Goal: Transaction & Acquisition: Book appointment/travel/reservation

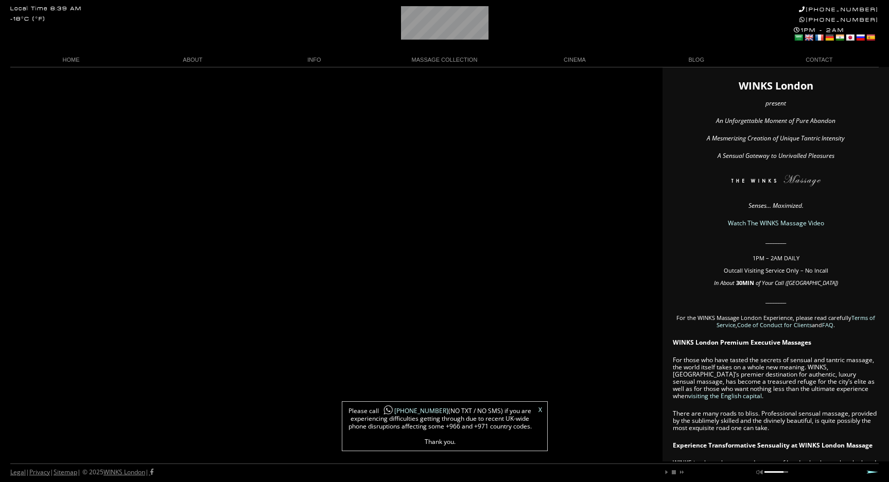
click at [759, 221] on link "Watch The WINKS Massage Video" at bounding box center [775, 223] width 96 height 9
click at [777, 222] on link "Watch The WINKS Massage Video" at bounding box center [775, 223] width 96 height 9
click at [539, 410] on link "X" at bounding box center [540, 410] width 4 height 6
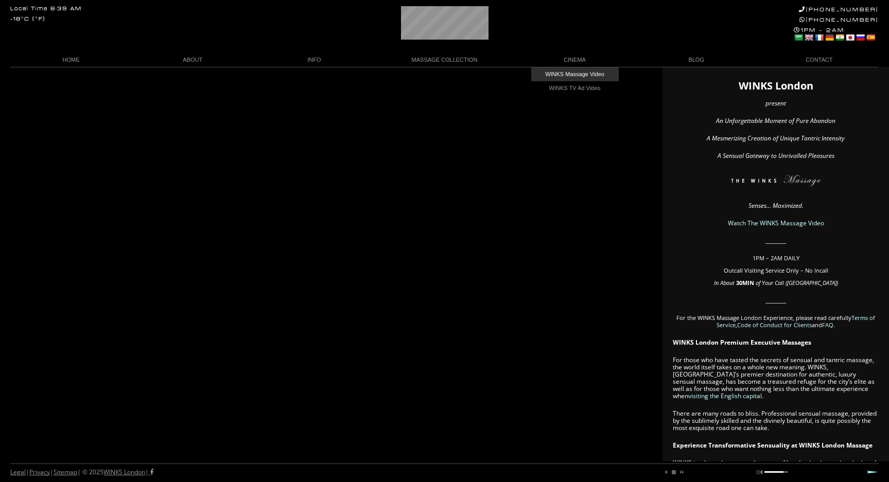
click at [576, 72] on link "WINKS Massage Video" at bounding box center [574, 74] width 87 height 14
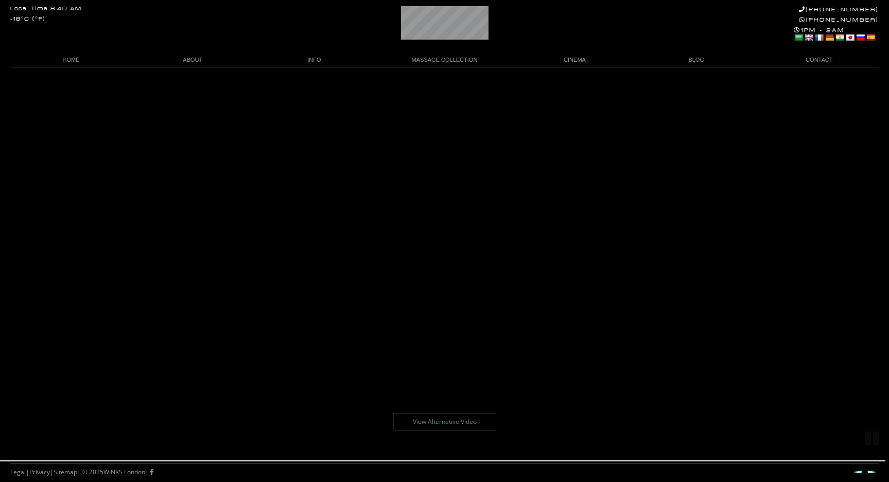
click at [462, 419] on link "View Alternative Video" at bounding box center [444, 421] width 103 height 17
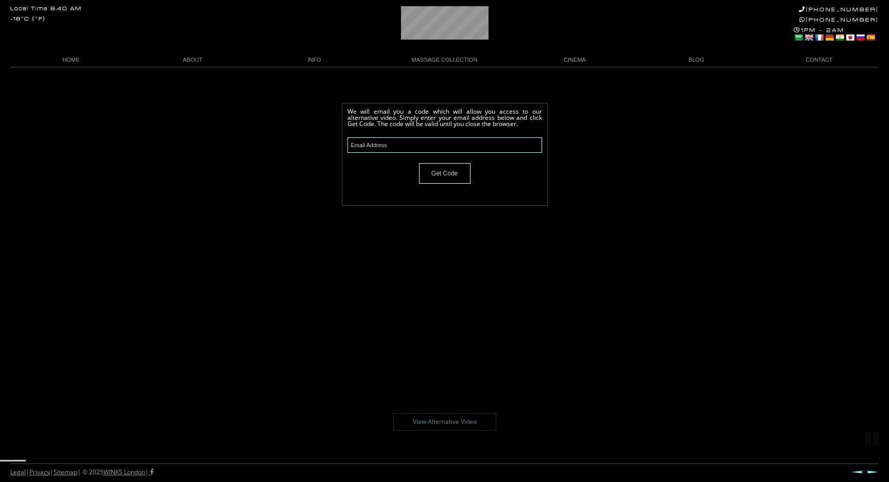
click at [445, 144] on input "text" at bounding box center [444, 144] width 194 height 15
type input "r"
type input "scooter_76@outlook.com"
click at [448, 173] on input "Get Code" at bounding box center [444, 173] width 51 height 21
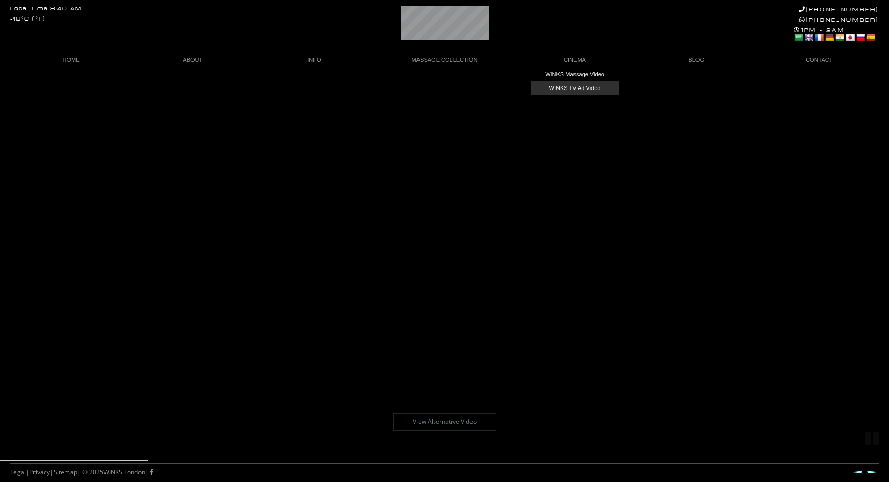
click at [576, 87] on link "WINKS TV Ad Video" at bounding box center [574, 88] width 87 height 14
click at [698, 58] on link "BLOG" at bounding box center [695, 60] width 121 height 14
click at [696, 58] on link "BLOG" at bounding box center [695, 60] width 121 height 14
click at [693, 59] on link "BLOG" at bounding box center [695, 60] width 121 height 14
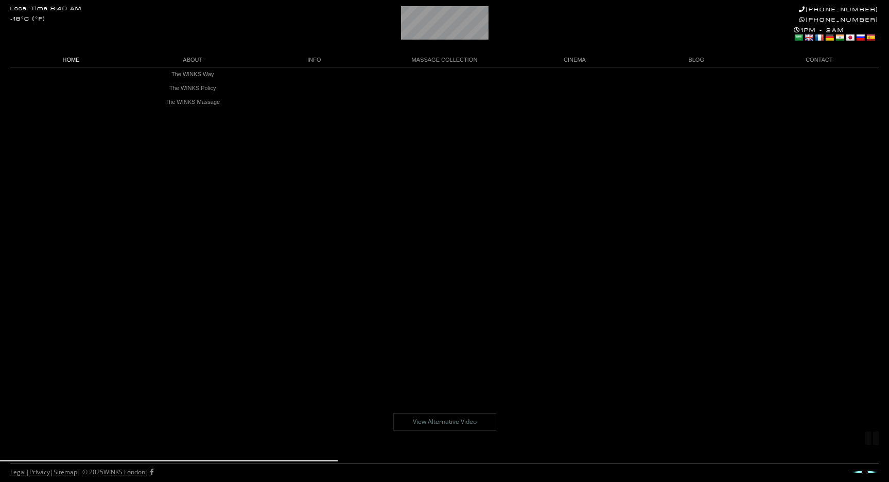
click at [66, 58] on link "HOME" at bounding box center [70, 60] width 121 height 14
click at [819, 73] on link "Make a Reservation" at bounding box center [817, 74] width 87 height 14
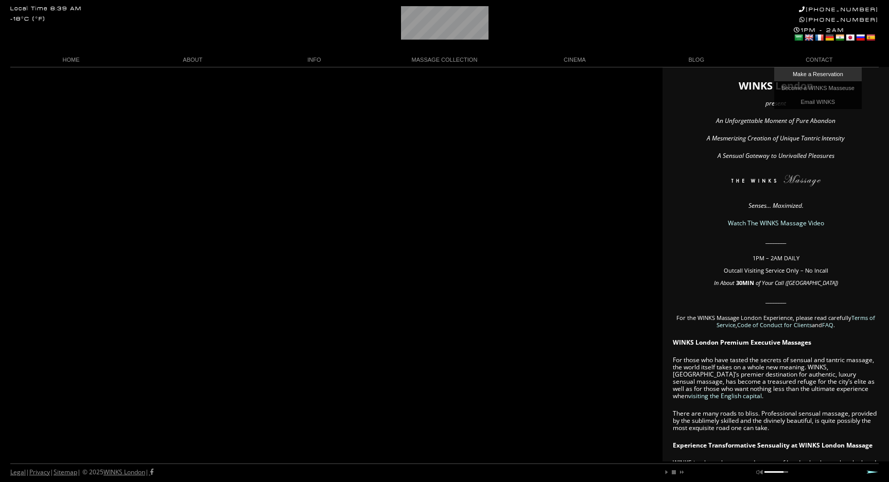
click at [815, 73] on link "Make a Reservation" at bounding box center [817, 74] width 87 height 14
click at [312, 102] on link "FAQ" at bounding box center [313, 102] width 87 height 14
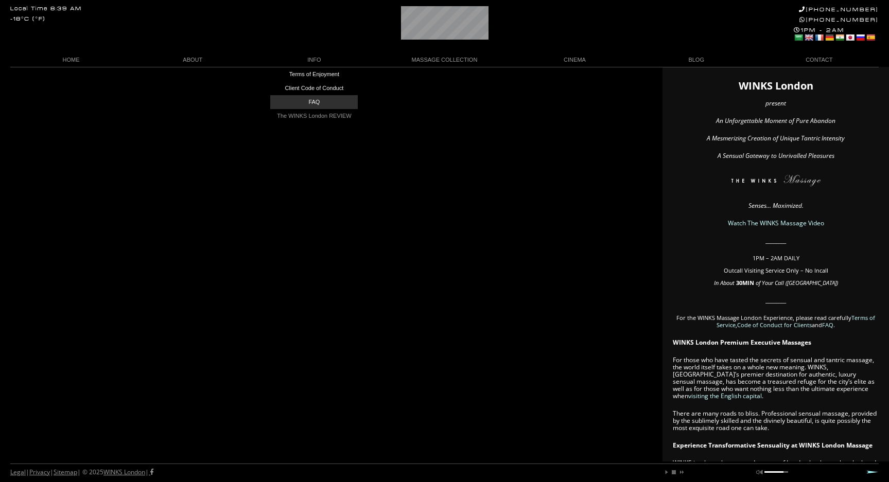
click at [310, 103] on link "FAQ" at bounding box center [313, 102] width 87 height 14
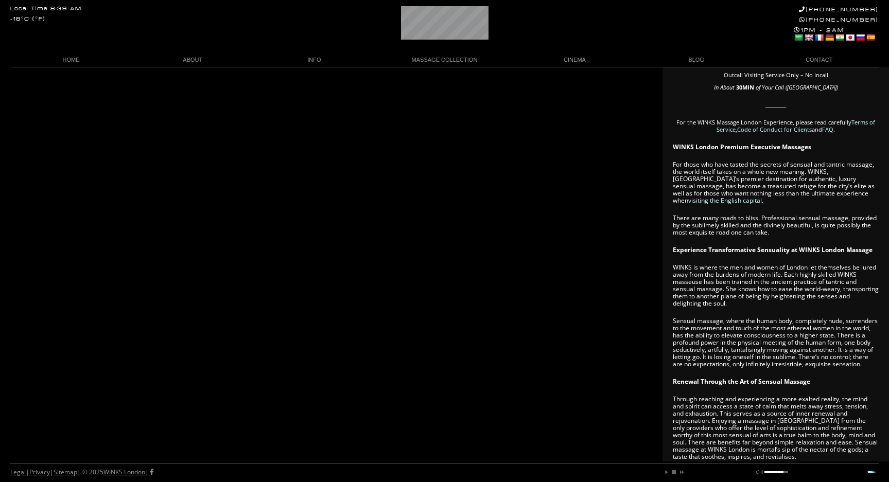
click at [768, 208] on article "WINKS London present An Unforgettable Moment of Pure Abandon A Mesmerizing Crea…" at bounding box center [775, 332] width 206 height 890
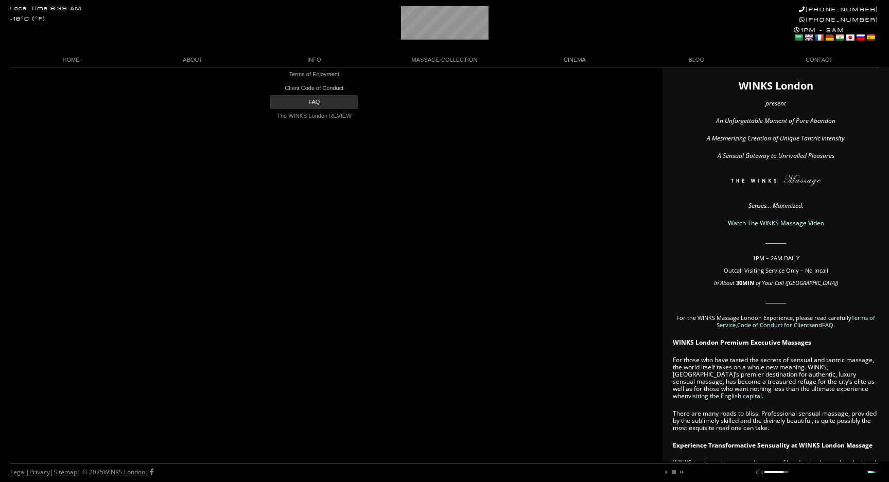
click at [312, 102] on link "FAQ" at bounding box center [313, 102] width 87 height 14
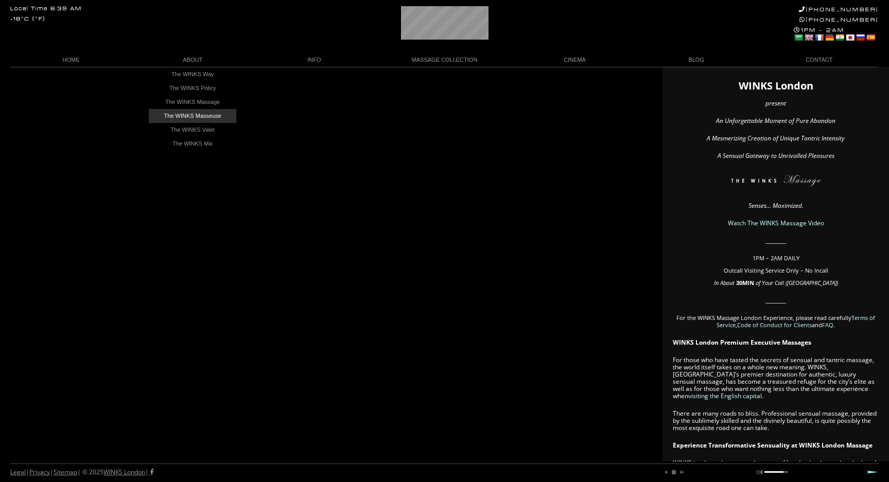
click at [191, 117] on link "The WINKS Masseuse" at bounding box center [192, 116] width 87 height 14
click at [190, 115] on link "The WINKS Masseuse" at bounding box center [192, 116] width 87 height 14
